Goal: Check status

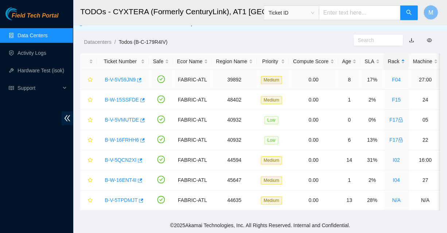
scroll to position [144, 0]
click at [41, 18] on span "Field Tech Portal" at bounding box center [35, 15] width 47 height 7
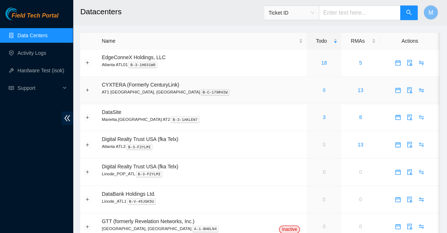
click at [323, 87] on link "8" at bounding box center [324, 90] width 3 height 6
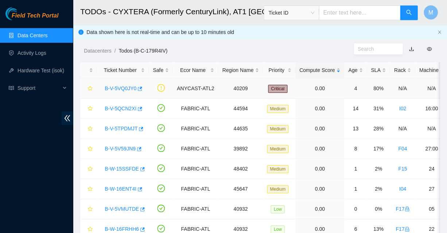
click at [124, 85] on link "B-V-5VQ0JY0" at bounding box center [121, 88] width 32 height 6
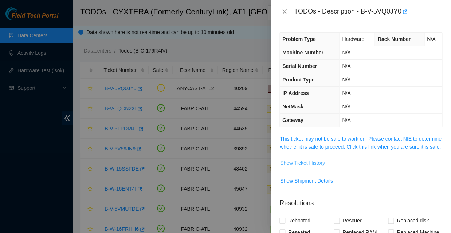
click at [301, 159] on span "Show Ticket History" at bounding box center [302, 163] width 45 height 8
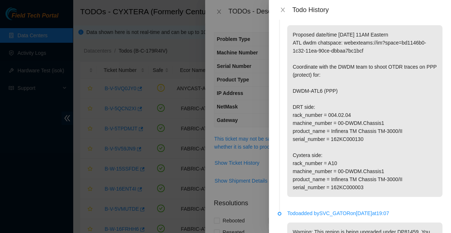
scroll to position [13, 0]
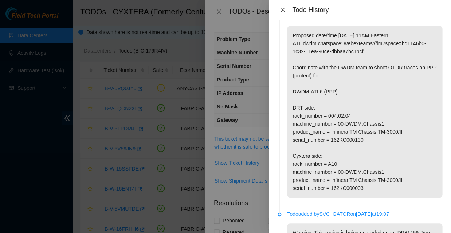
click at [282, 10] on icon "close" at bounding box center [283, 10] width 6 height 6
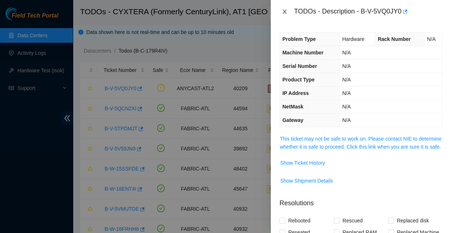
click at [284, 11] on icon "close" at bounding box center [285, 12] width 6 height 6
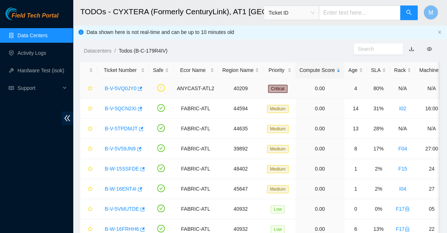
click at [117, 85] on link "B-V-5VQ0JY0" at bounding box center [121, 88] width 32 height 6
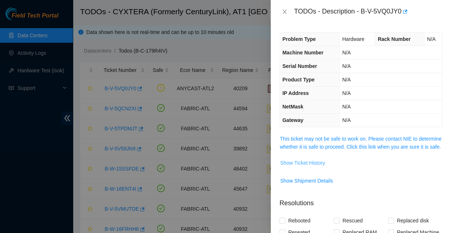
click at [296, 159] on span "Show Ticket History" at bounding box center [302, 163] width 45 height 8
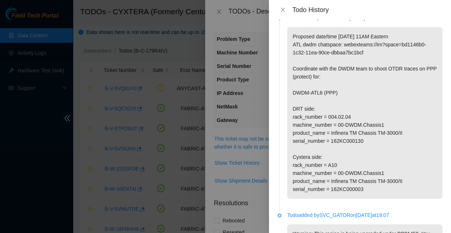
scroll to position [8, 0]
